Goal: Task Accomplishment & Management: Use online tool/utility

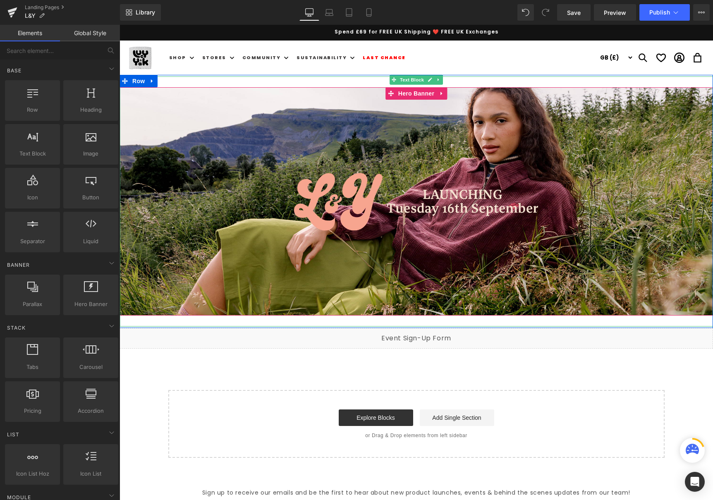
click at [289, 202] on p at bounding box center [417, 201] width 594 height 12
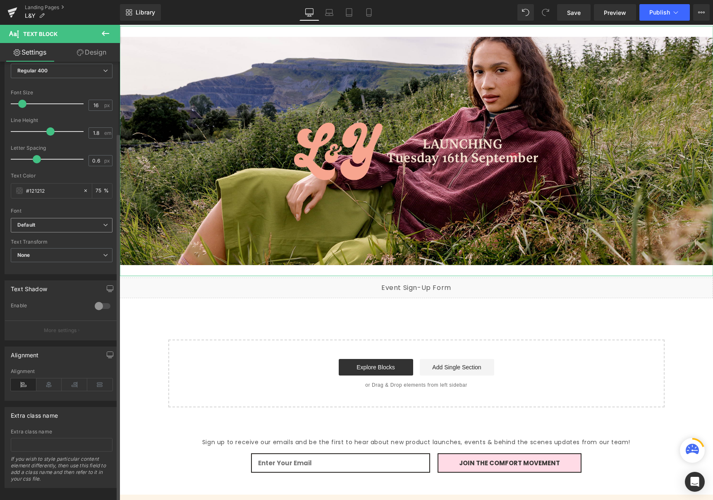
scroll to position [85, 0]
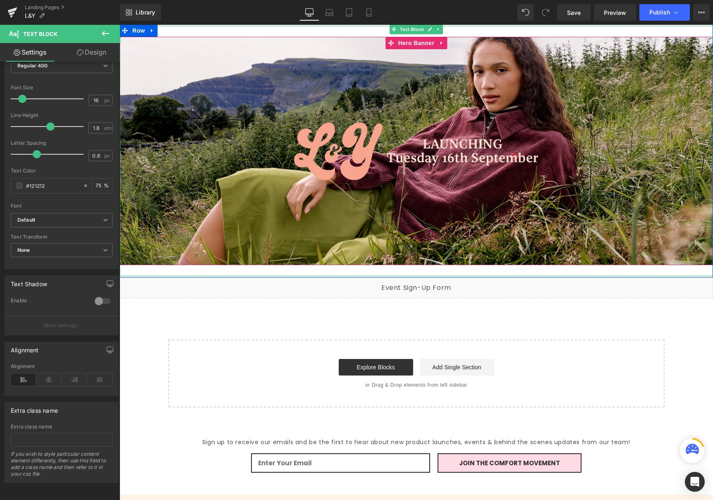
click at [345, 189] on p at bounding box center [417, 187] width 594 height 12
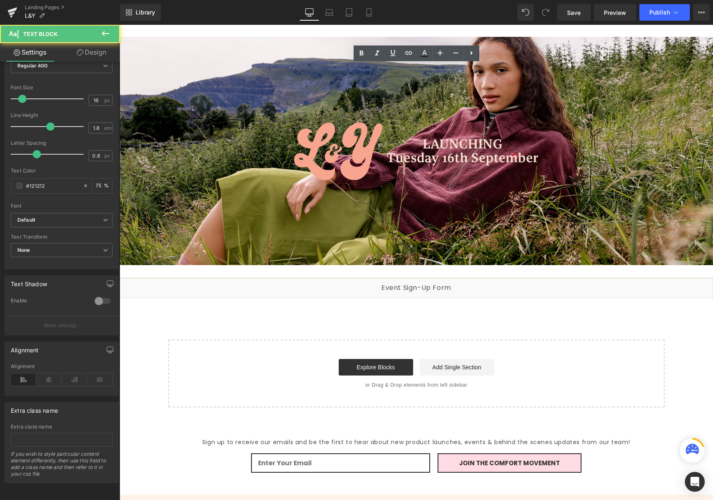
scroll to position [48, 0]
click at [338, 169] on p at bounding box center [417, 175] width 594 height 12
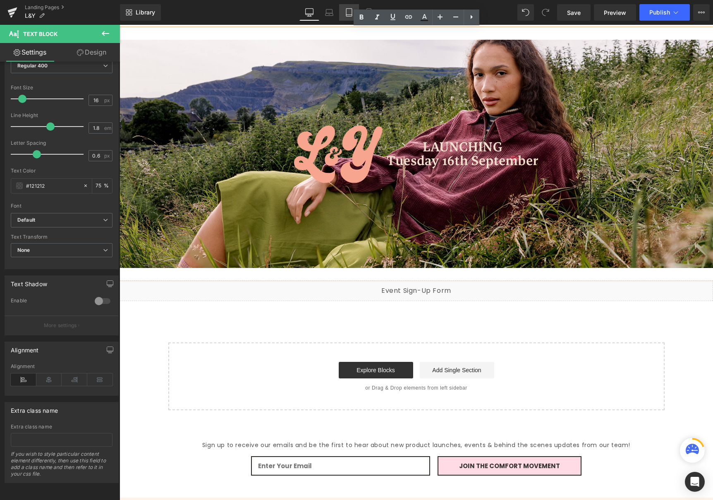
click at [345, 12] on icon at bounding box center [349, 12] width 8 height 8
type input "75"
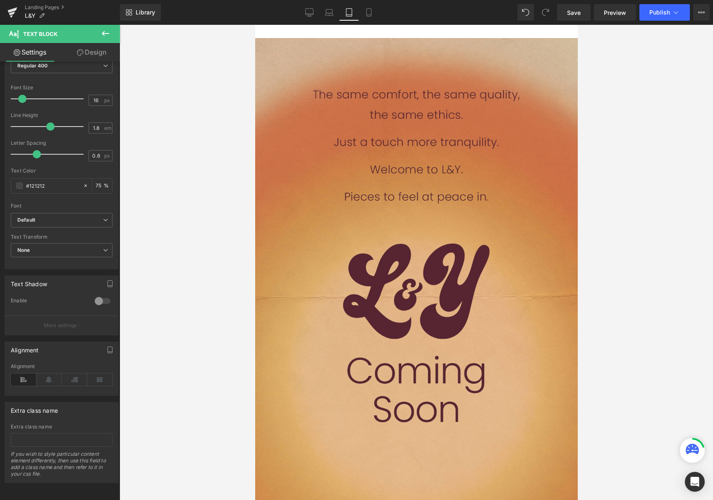
scroll to position [0, 0]
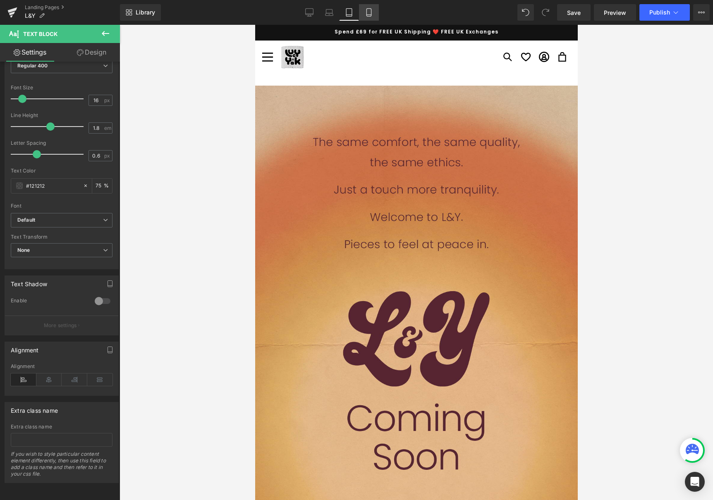
click at [368, 16] on icon at bounding box center [368, 13] width 5 height 8
type input "15"
type input "75"
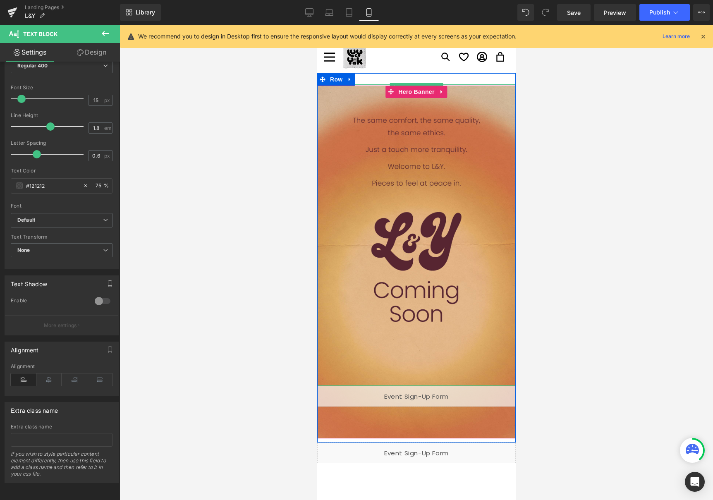
click at [397, 194] on p at bounding box center [416, 190] width 199 height 11
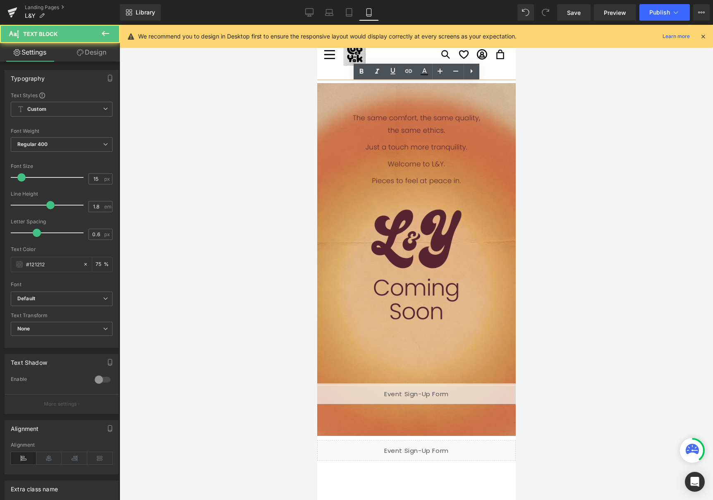
click at [401, 244] on p at bounding box center [416, 243] width 199 height 11
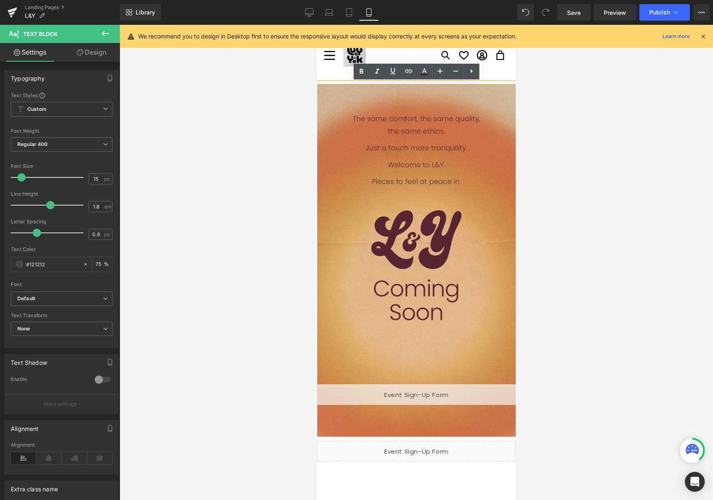
drag, startPoint x: 406, startPoint y: 237, endPoint x: 545, endPoint y: 268, distance: 142.5
click at [406, 237] on p at bounding box center [416, 233] width 199 height 11
click at [193, 170] on div at bounding box center [417, 262] width 594 height 475
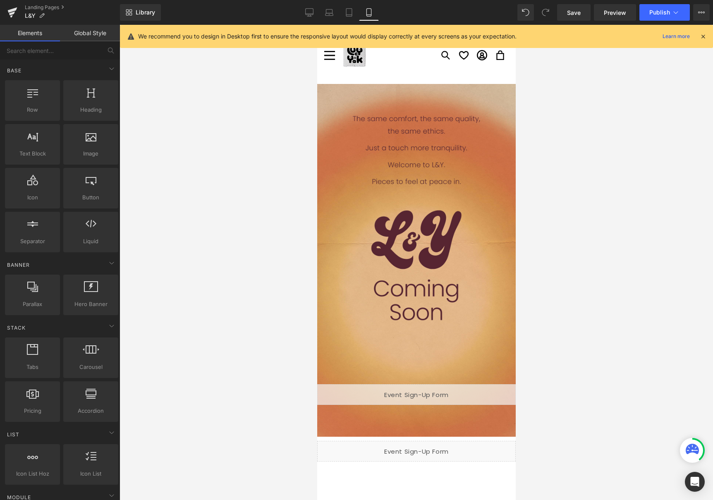
click at [418, 229] on p at bounding box center [416, 233] width 199 height 11
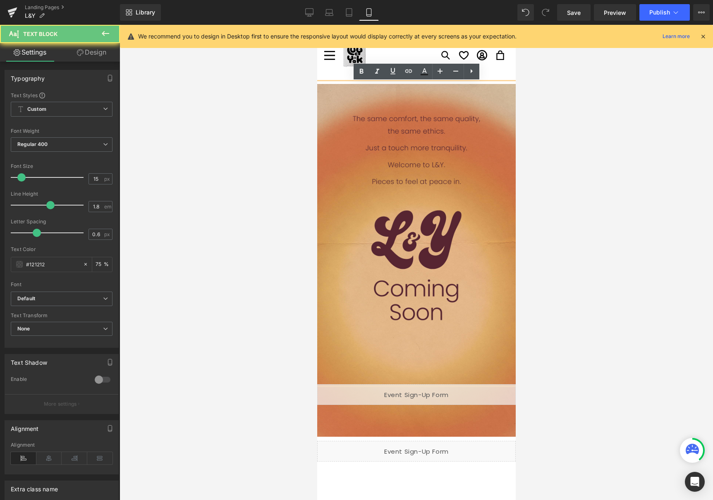
click at [438, 218] on p at bounding box center [416, 222] width 199 height 11
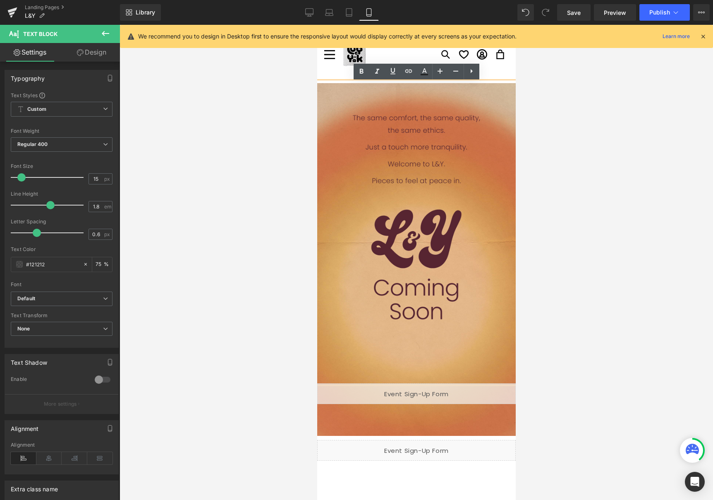
click at [422, 223] on p at bounding box center [416, 221] width 199 height 11
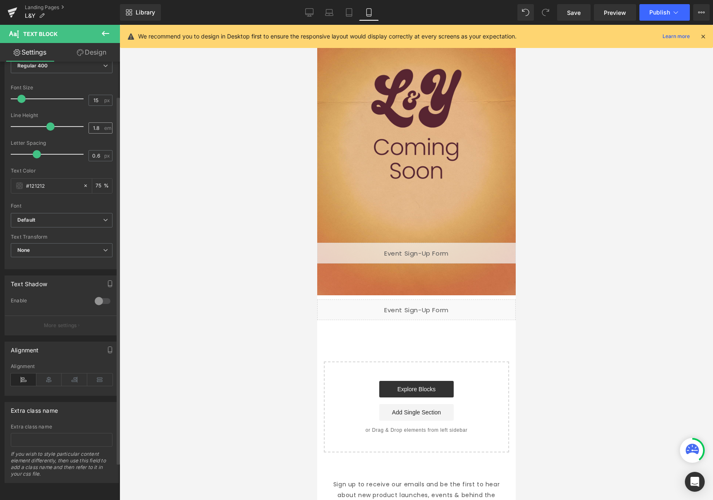
scroll to position [0, 0]
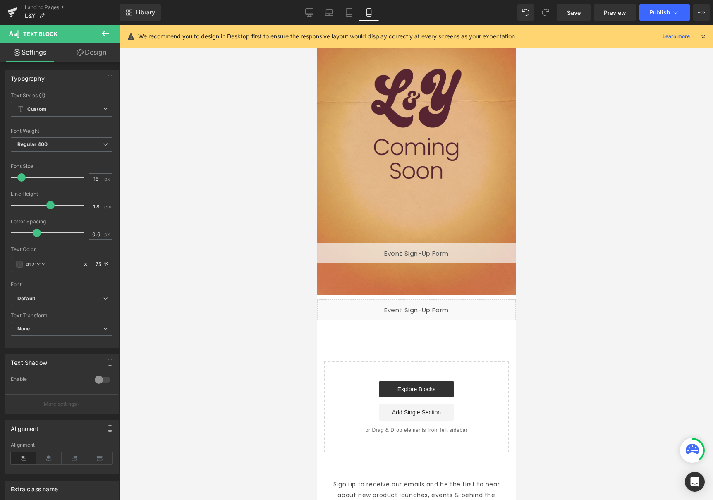
click at [447, 167] on p at bounding box center [416, 170] width 199 height 11
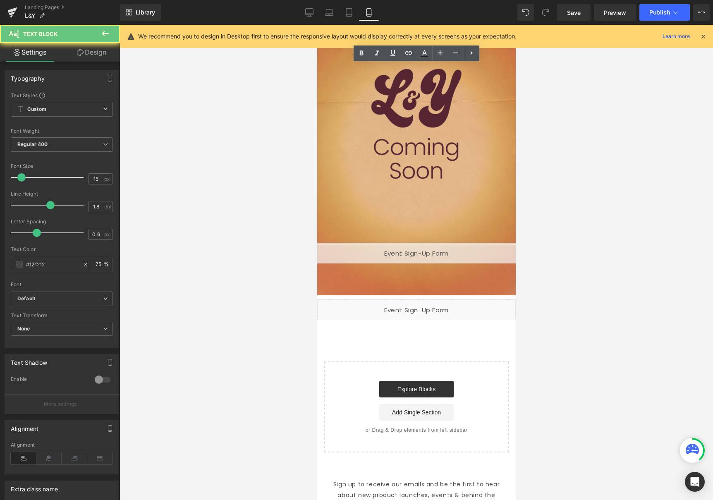
click at [416, 184] on p at bounding box center [416, 181] width 199 height 11
click at [403, 175] on p at bounding box center [416, 170] width 199 height 11
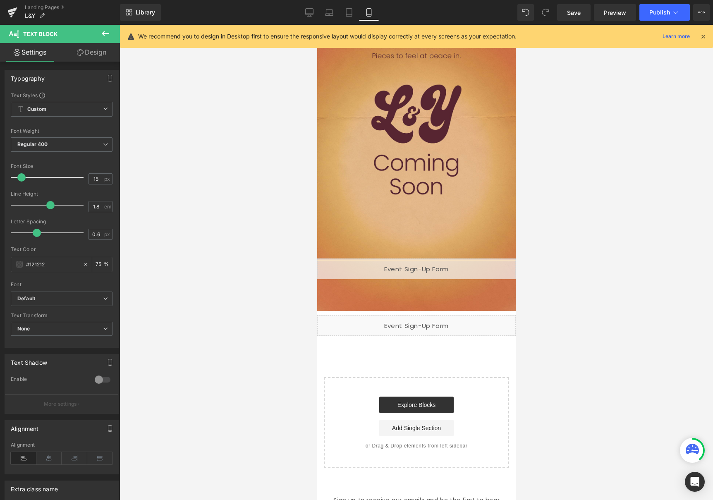
scroll to position [126, 0]
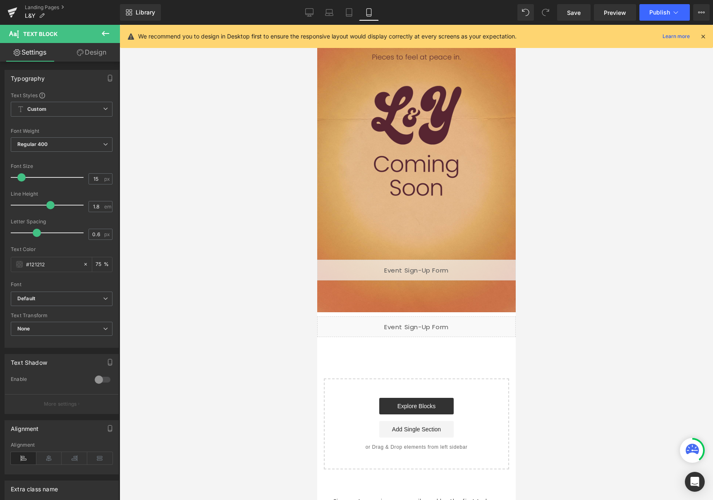
drag, startPoint x: 104, startPoint y: 38, endPoint x: 105, endPoint y: 34, distance: 4.2
click at [104, 38] on icon at bounding box center [106, 34] width 10 height 10
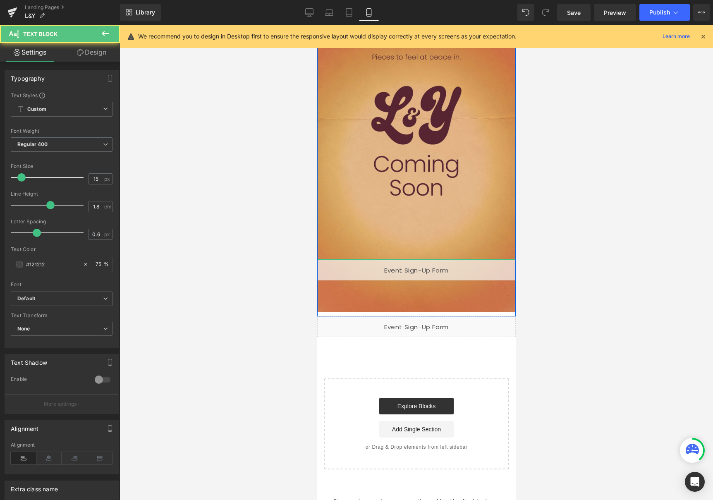
click at [426, 146] on p at bounding box center [416, 142] width 199 height 11
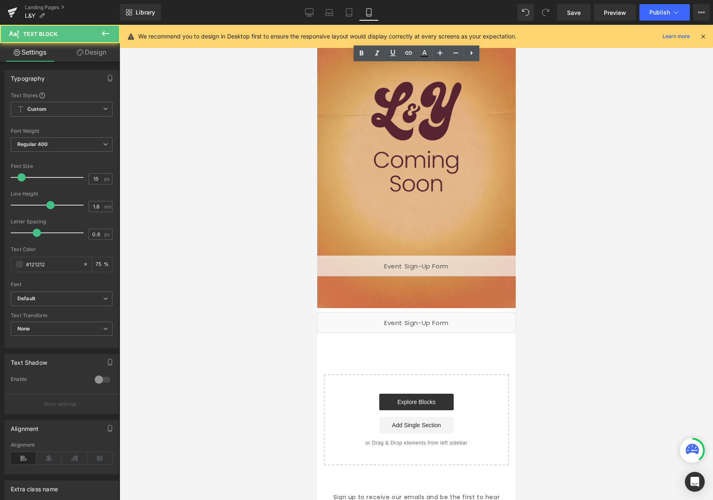
click at [419, 212] on div at bounding box center [416, 105] width 199 height 302
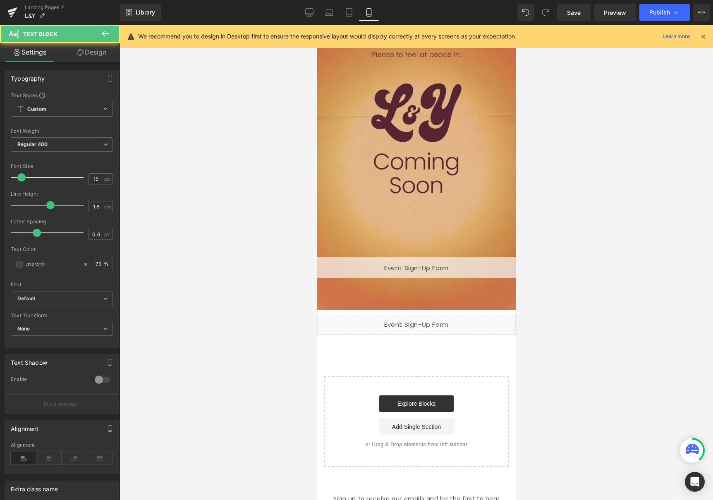
click at [419, 170] on p at bounding box center [416, 173] width 199 height 11
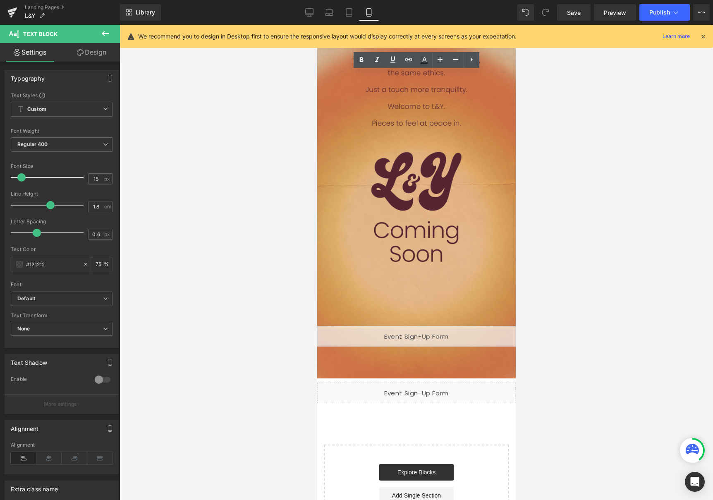
scroll to position [0, 0]
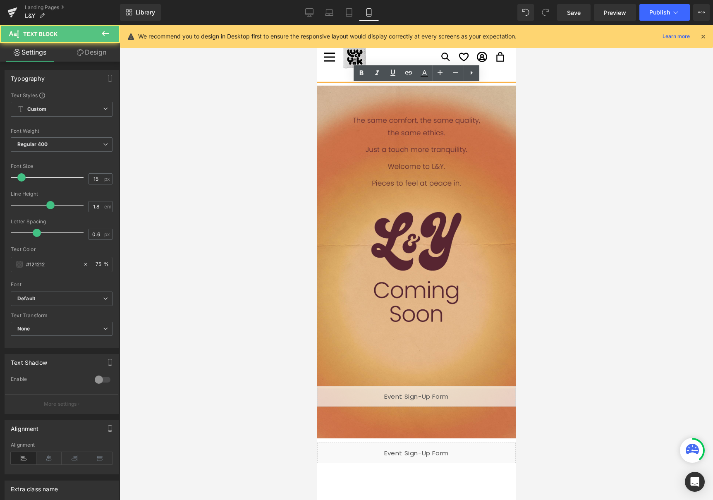
click at [405, 125] on p at bounding box center [416, 123] width 199 height 11
click at [398, 105] on p at bounding box center [416, 101] width 199 height 11
click at [417, 257] on p at bounding box center [416, 257] width 199 height 11
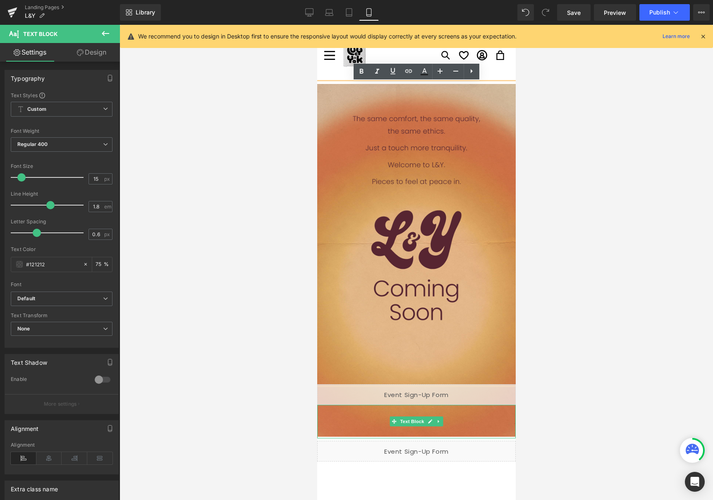
click at [405, 427] on p at bounding box center [416, 432] width 199 height 11
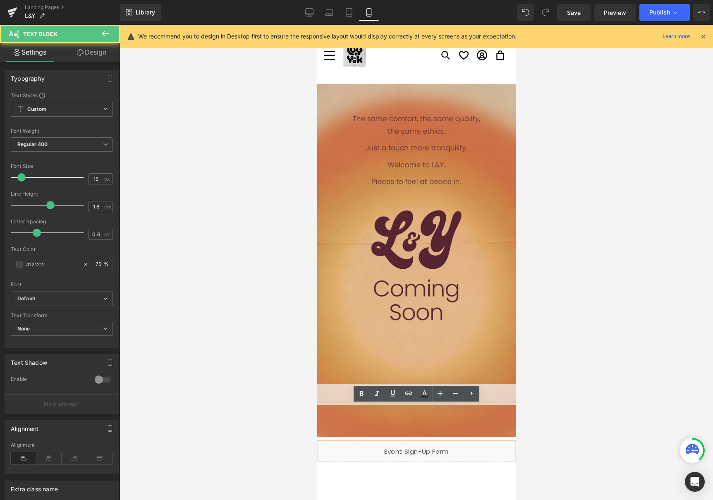
click at [405, 331] on p at bounding box center [416, 333] width 199 height 11
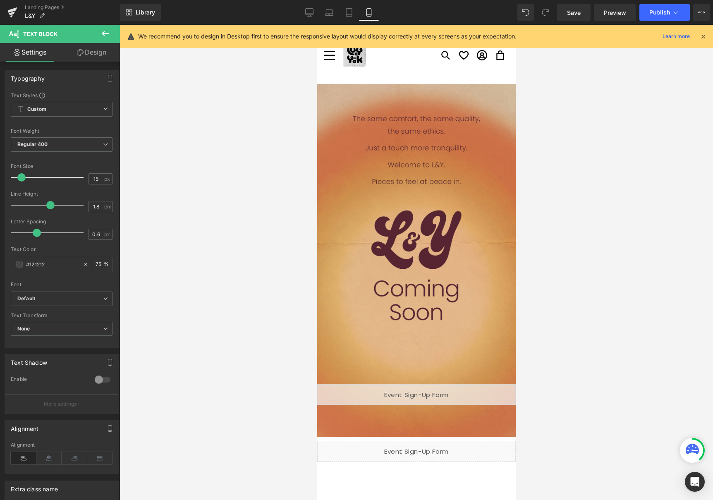
click at [89, 52] on link "Design" at bounding box center [92, 52] width 60 height 19
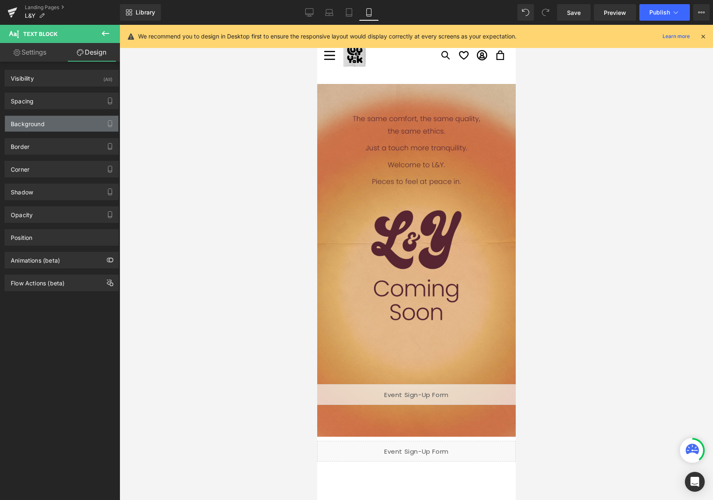
click at [67, 124] on div "Background" at bounding box center [61, 124] width 113 height 16
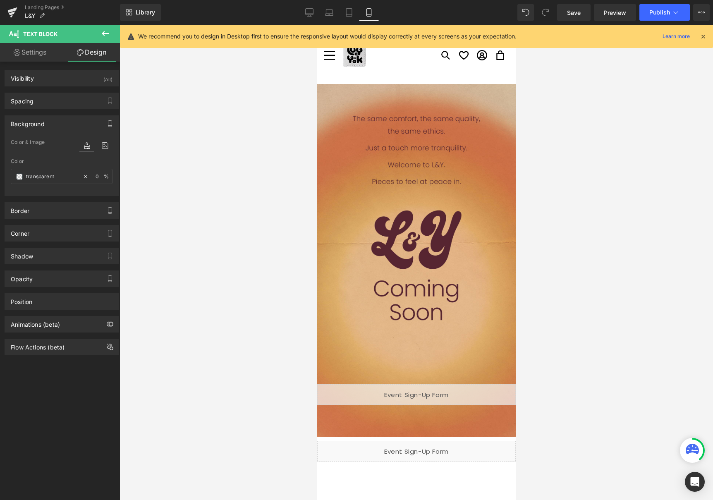
click at [42, 46] on link "Settings" at bounding box center [30, 52] width 60 height 19
type input "75"
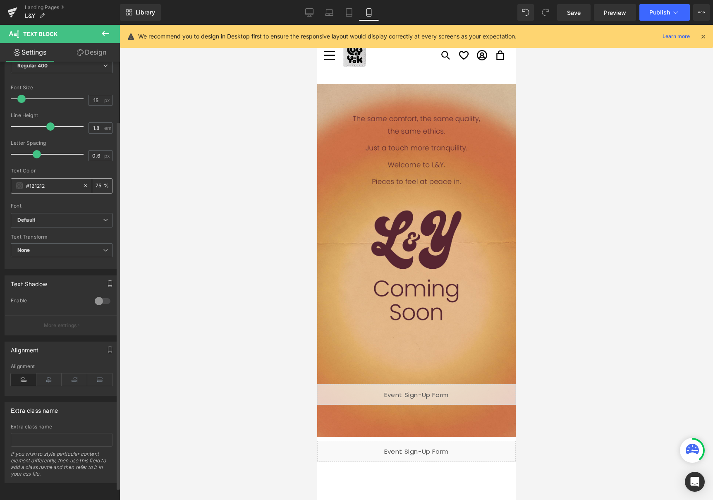
scroll to position [0, 0]
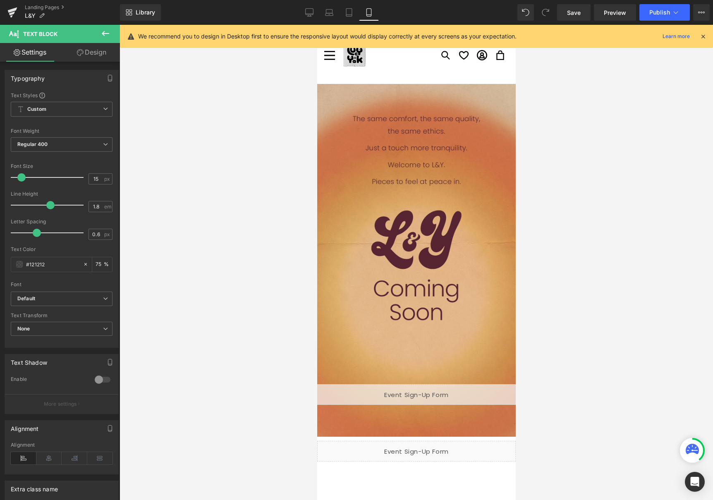
click at [205, 251] on div at bounding box center [417, 262] width 594 height 475
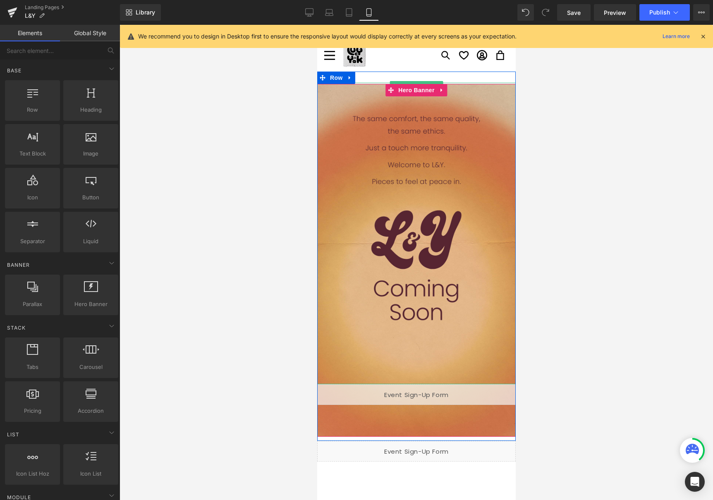
click at [363, 254] on p at bounding box center [416, 255] width 199 height 11
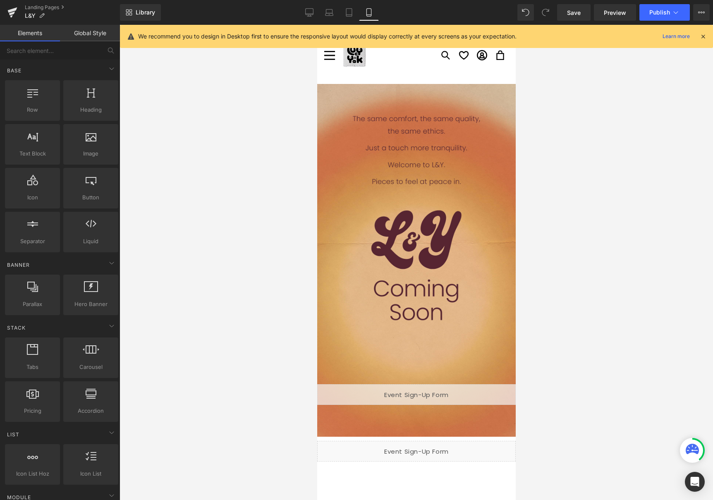
click at [265, 123] on div at bounding box center [417, 262] width 594 height 475
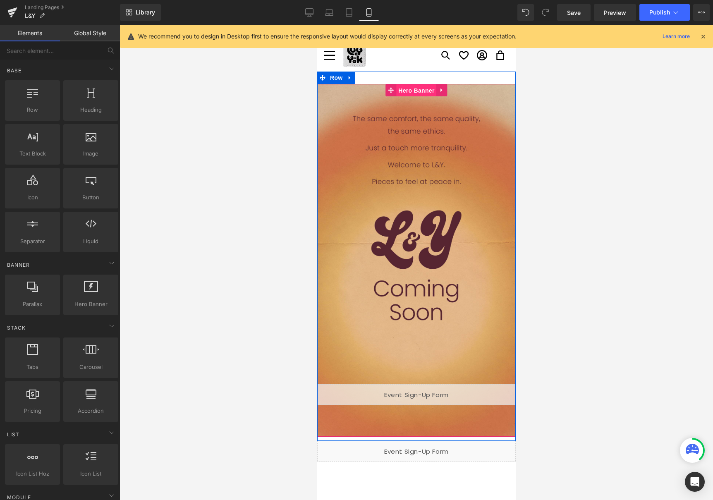
click at [418, 92] on span "Hero Banner" at bounding box center [416, 90] width 40 height 12
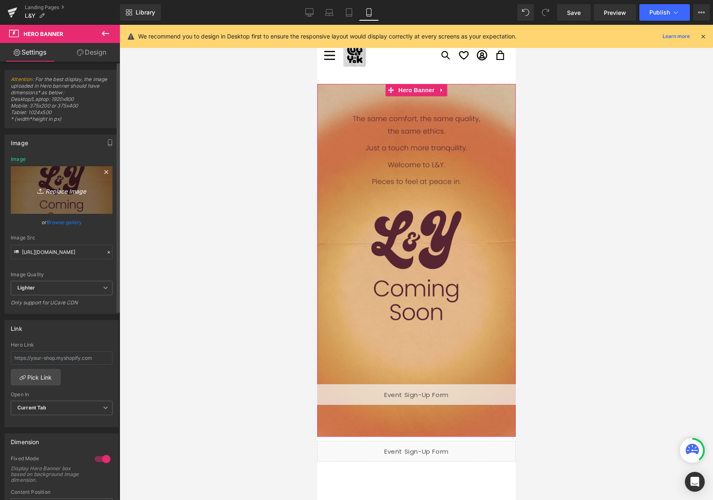
click at [60, 190] on icon "Replace Image" at bounding box center [62, 190] width 66 height 10
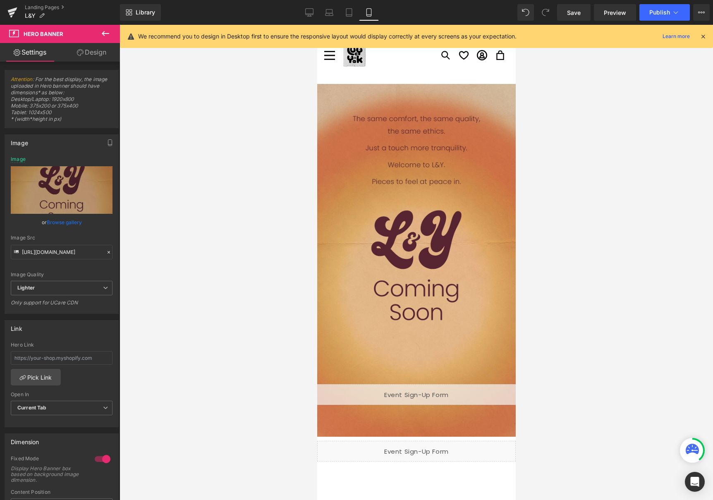
type input "C:\fakepath\L&Y WEB 41.jpg"
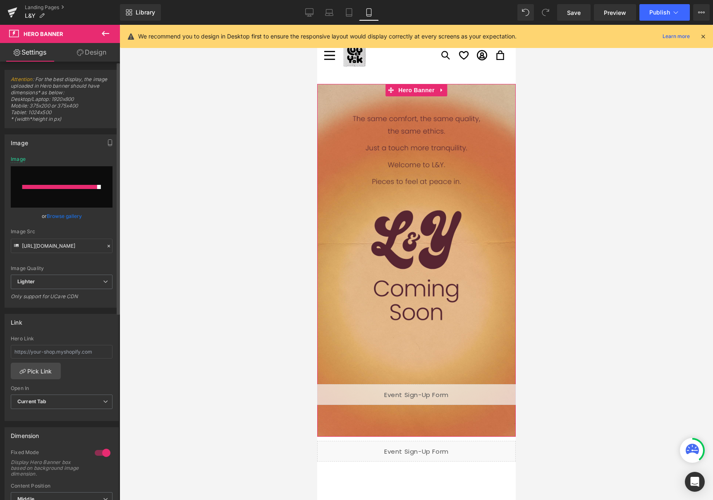
click at [69, 217] on link "Browse gallery" at bounding box center [64, 216] width 35 height 14
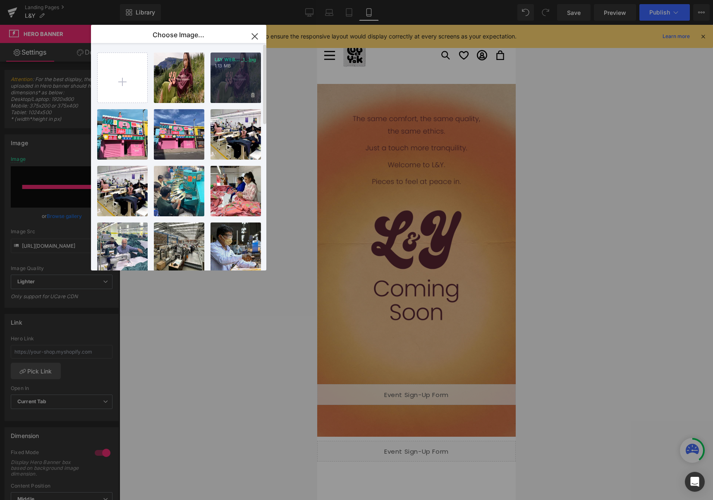
click at [226, 81] on div "L&Y WEB... _1_.jpg 1.13 MB" at bounding box center [236, 78] width 50 height 50
type input "[URL][DOMAIN_NAME]"
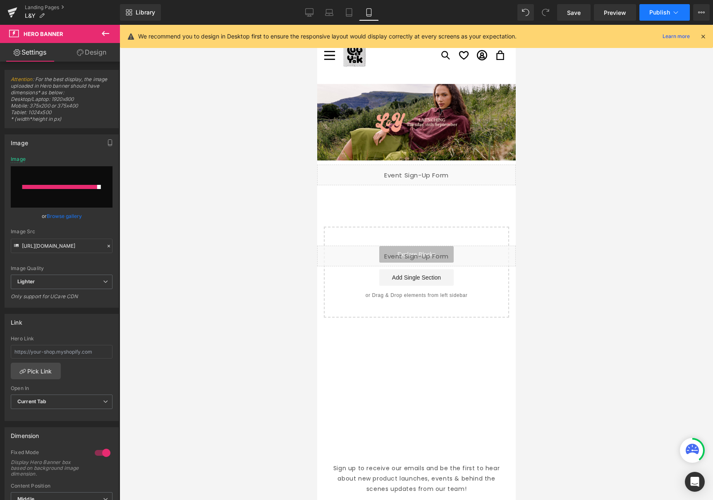
click at [661, 10] on span "Publish" at bounding box center [659, 12] width 21 height 7
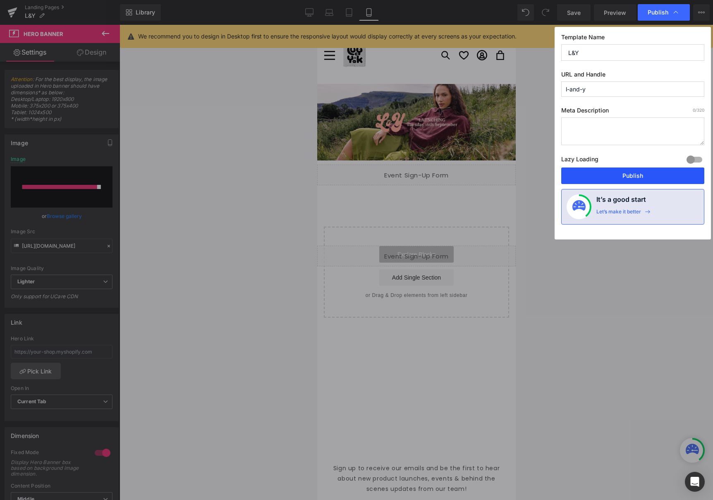
click at [614, 175] on button "Publish" at bounding box center [632, 176] width 143 height 17
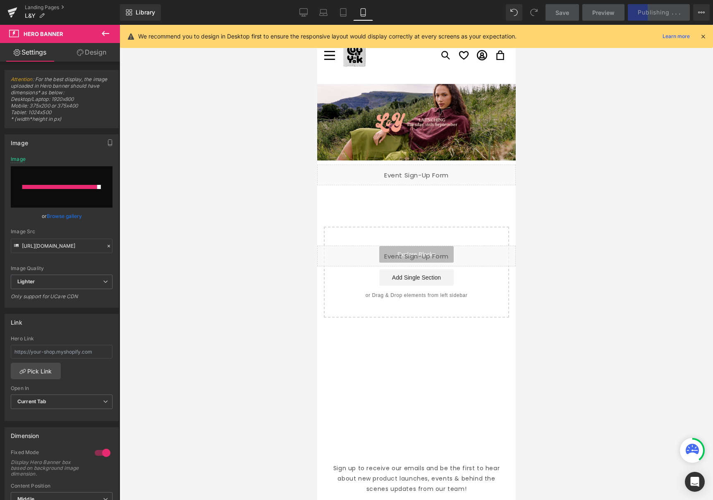
click at [103, 33] on icon at bounding box center [106, 34] width 10 height 10
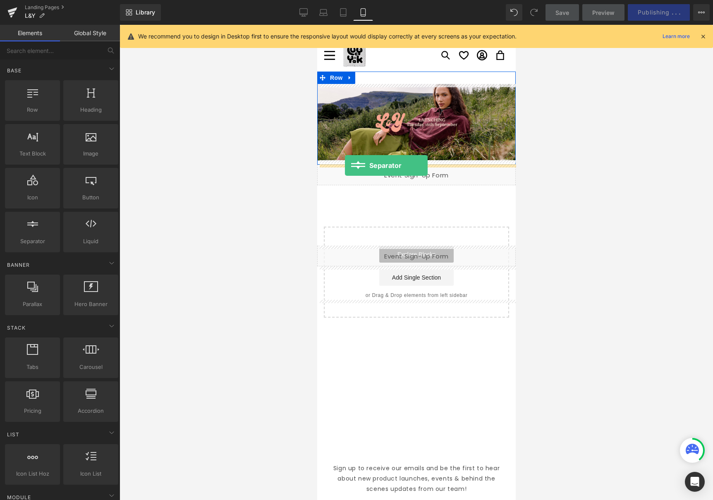
drag, startPoint x: 347, startPoint y: 267, endPoint x: 345, endPoint y: 166, distance: 100.5
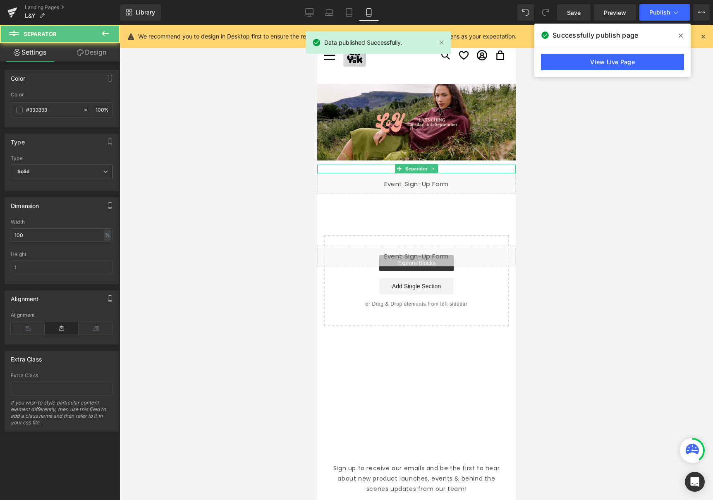
click at [347, 169] on hr at bounding box center [416, 171] width 199 height 5
click at [343, 168] on div at bounding box center [416, 169] width 199 height 9
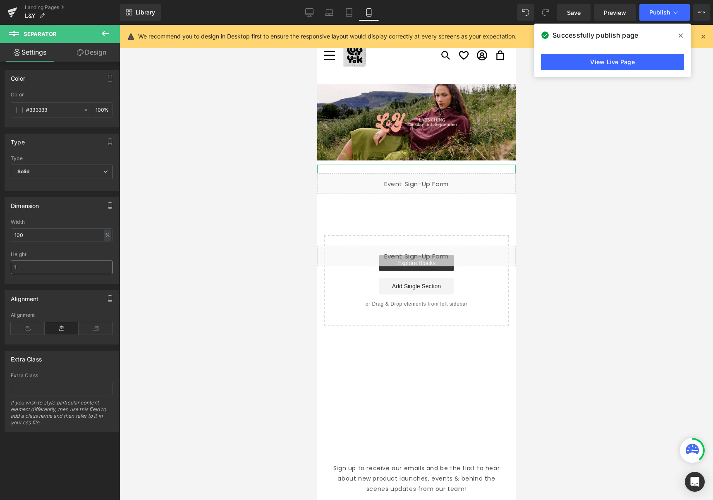
click at [46, 263] on input "1" at bounding box center [62, 268] width 102 height 14
type input "0"
click at [653, 14] on span "Publish" at bounding box center [659, 12] width 21 height 7
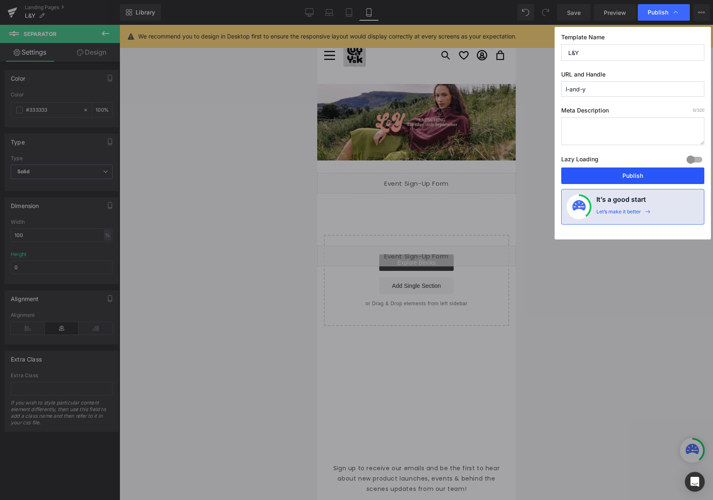
click at [626, 172] on button "Publish" at bounding box center [632, 176] width 143 height 17
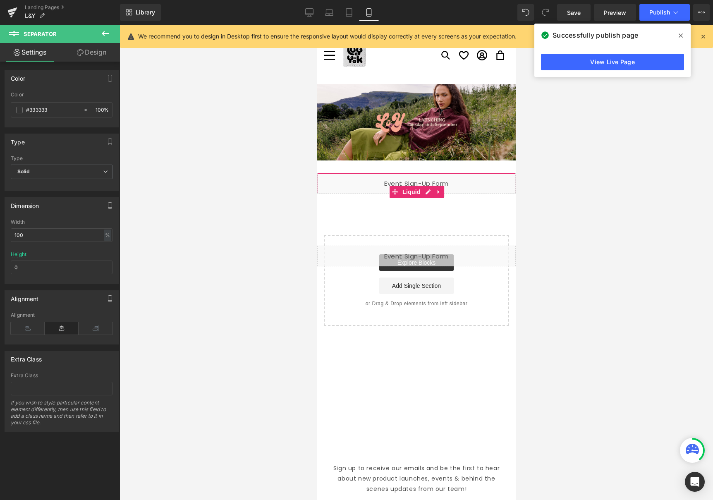
click at [373, 181] on div "Liquid" at bounding box center [416, 183] width 199 height 21
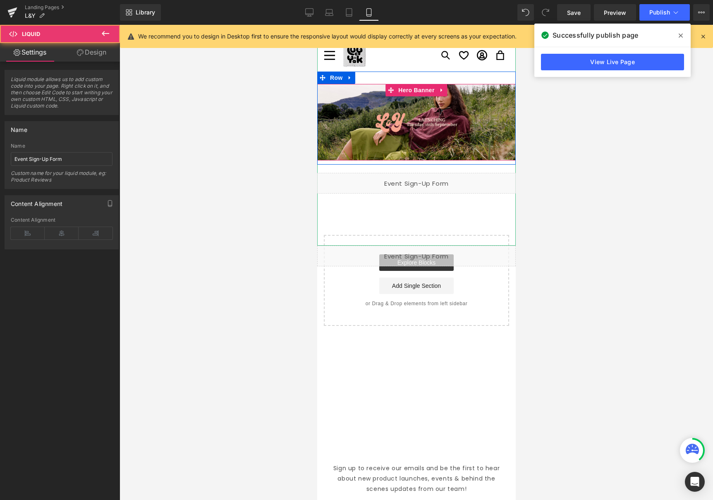
click at [372, 221] on p at bounding box center [416, 217] width 199 height 11
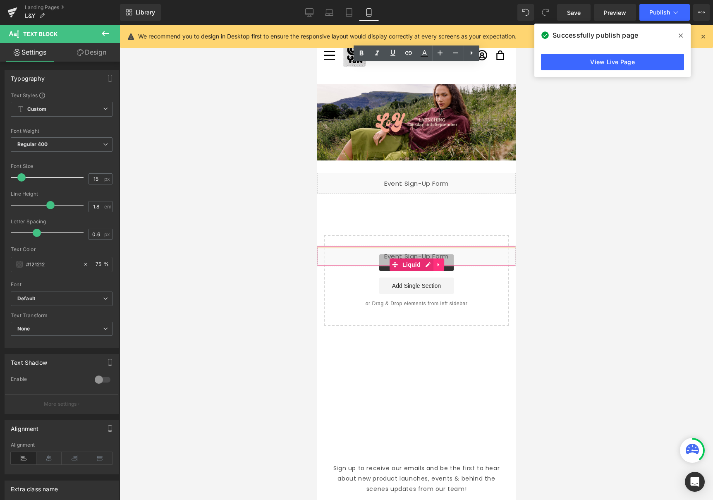
click at [441, 263] on link at bounding box center [438, 265] width 11 height 12
click at [441, 264] on icon at bounding box center [444, 265] width 6 height 6
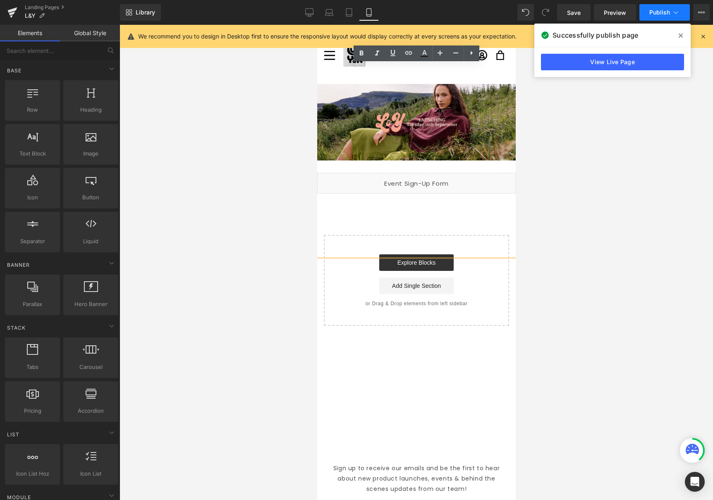
click at [657, 12] on span "Publish" at bounding box center [659, 12] width 21 height 7
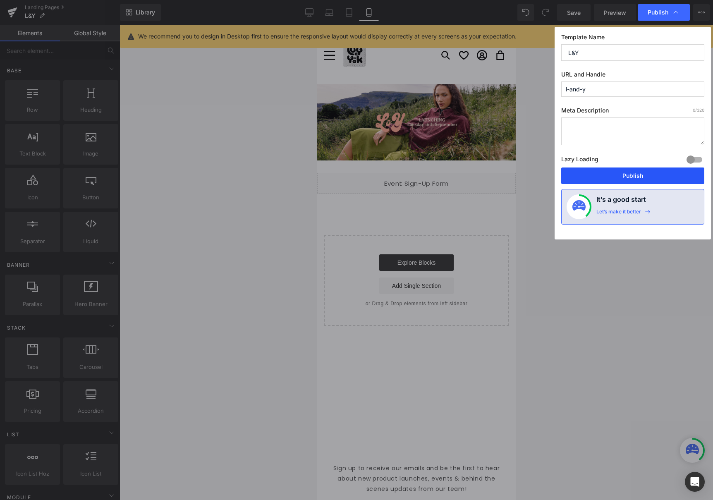
click at [637, 175] on button "Publish" at bounding box center [632, 176] width 143 height 17
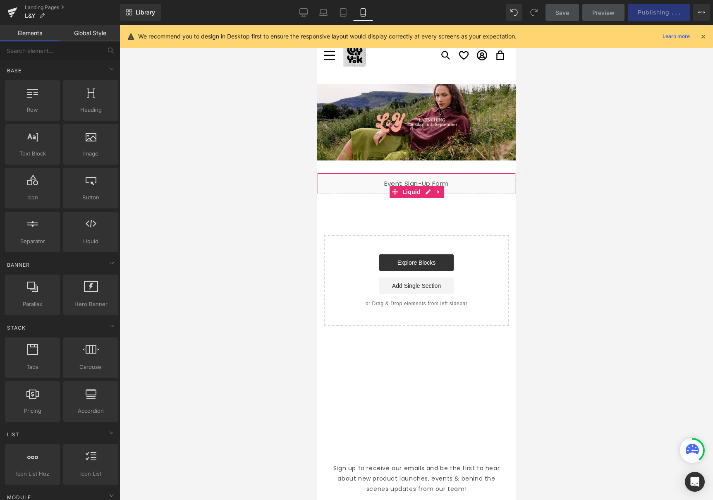
click at [350, 183] on div "Liquid" at bounding box center [416, 183] width 199 height 21
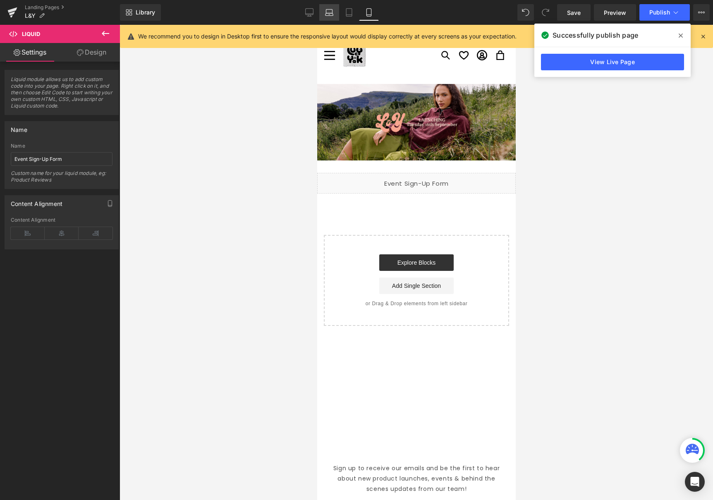
click at [333, 13] on icon at bounding box center [330, 14] width 8 height 2
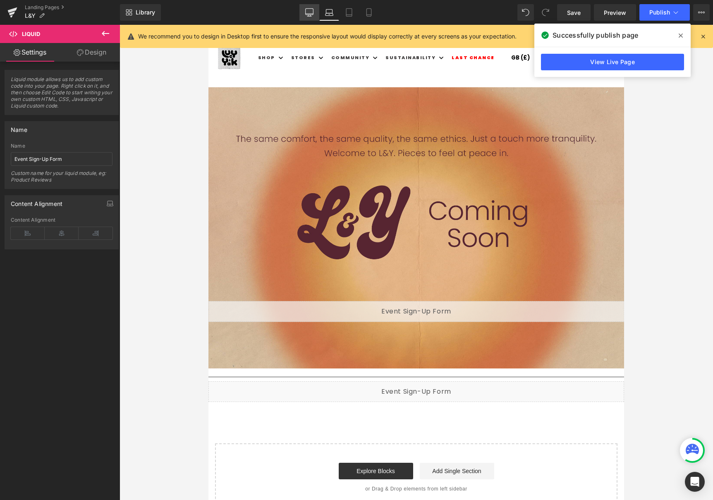
click at [309, 12] on icon at bounding box center [309, 12] width 8 height 8
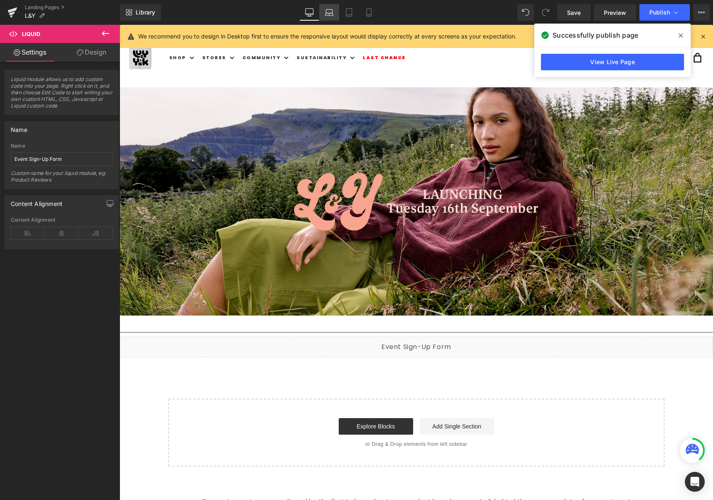
click at [322, 14] on link "Laptop" at bounding box center [329, 12] width 20 height 17
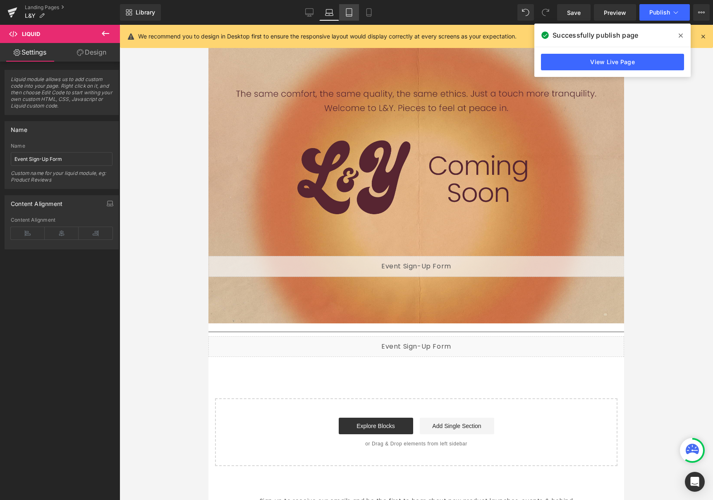
click at [344, 14] on link "Tablet" at bounding box center [349, 12] width 20 height 17
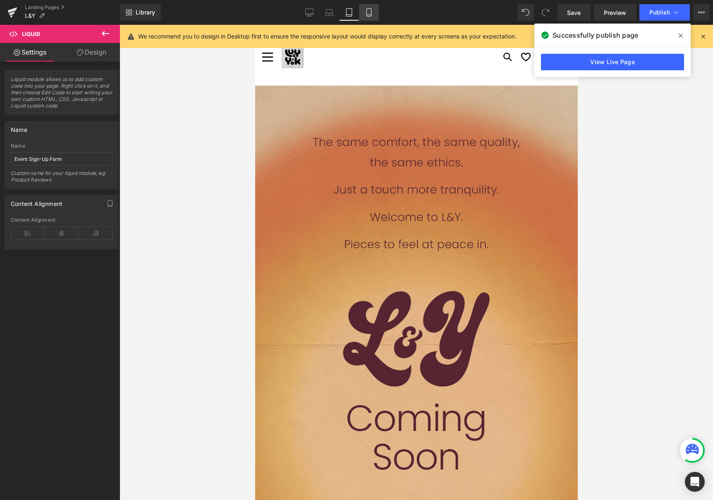
click at [369, 11] on icon at bounding box center [369, 12] width 8 height 8
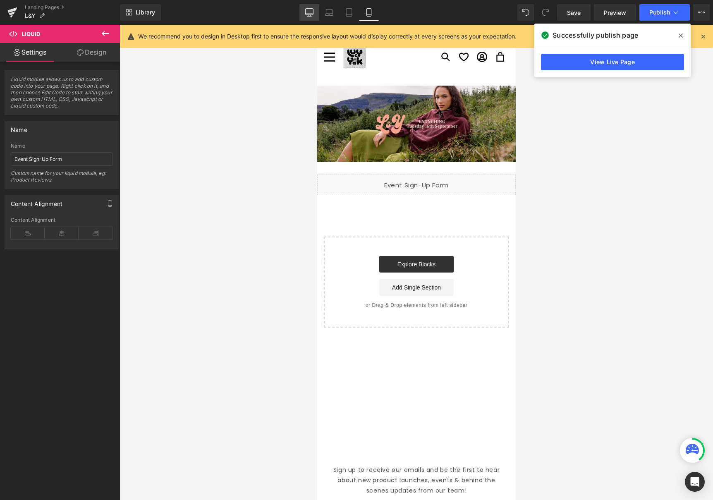
click at [310, 13] on icon at bounding box center [309, 12] width 8 height 8
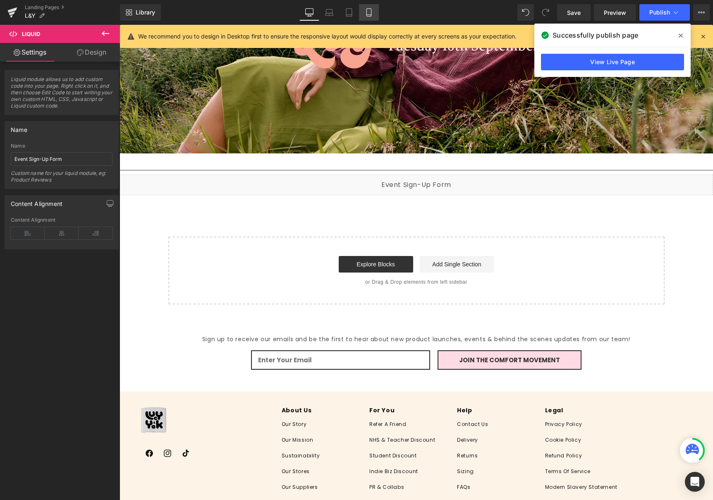
click at [366, 13] on icon at bounding box center [369, 12] width 8 height 8
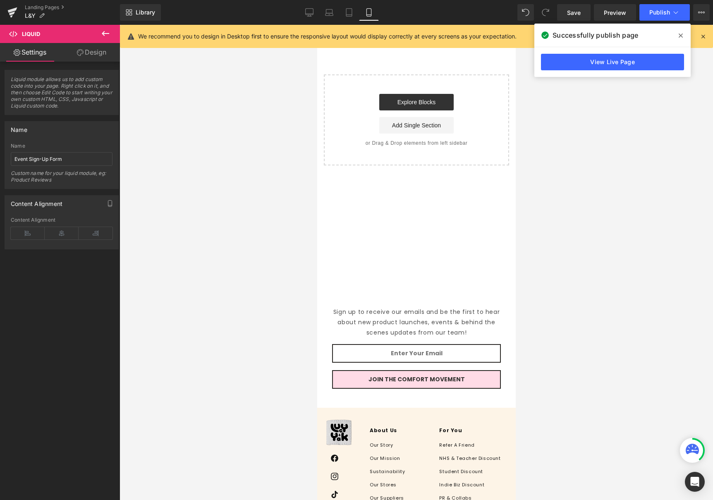
scroll to position [58, 0]
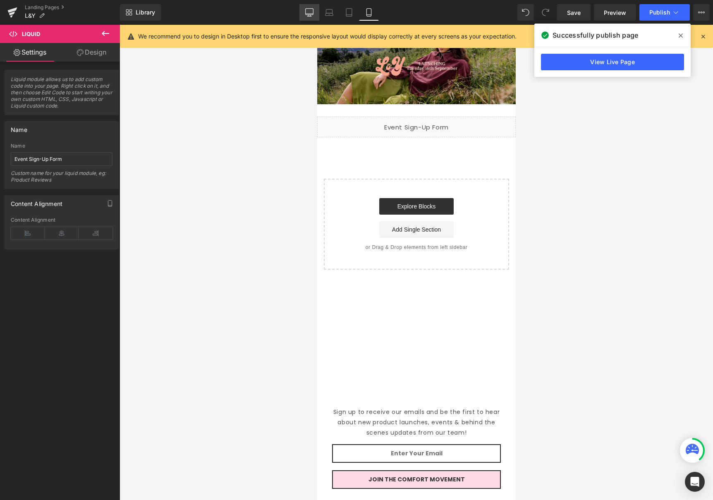
click at [308, 13] on icon at bounding box center [309, 12] width 8 height 8
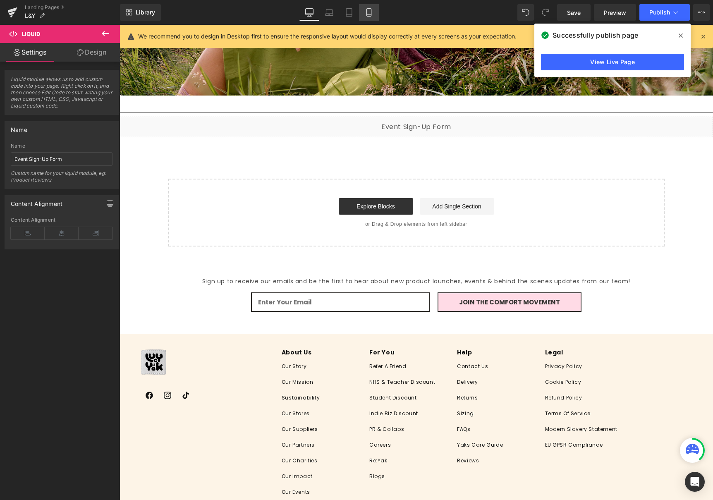
click at [366, 10] on icon at bounding box center [369, 12] width 8 height 8
